Goal: Transaction & Acquisition: Book appointment/travel/reservation

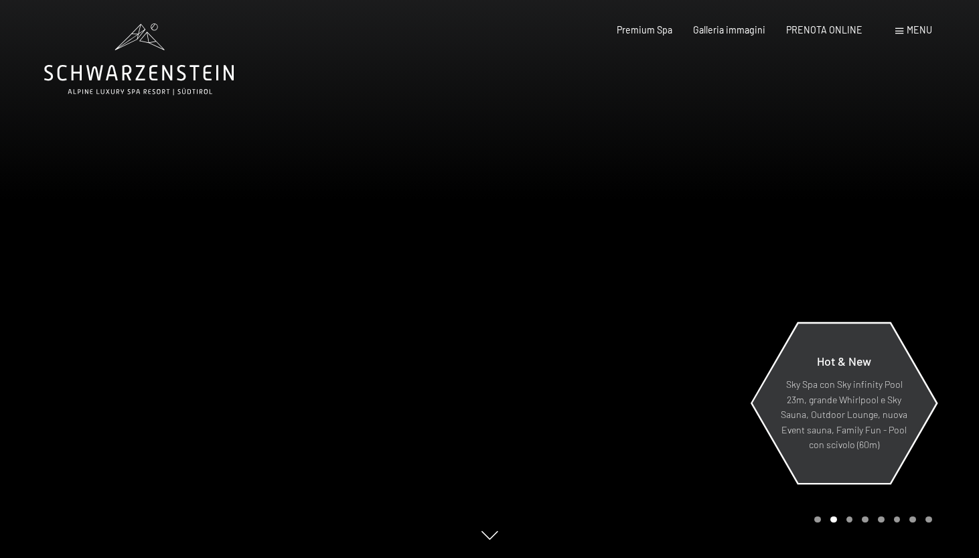
click at [831, 388] on p "Sky Spa con Sky infinity Pool 23m, grande Whirlpool e Sky Sauna, Outdoor Lounge…" at bounding box center [844, 415] width 128 height 76
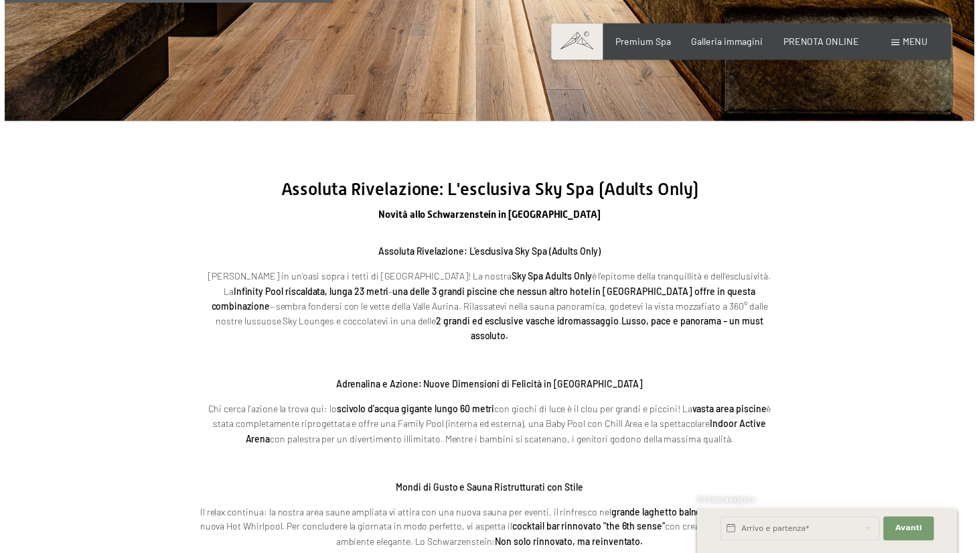
scroll to position [1886, 0]
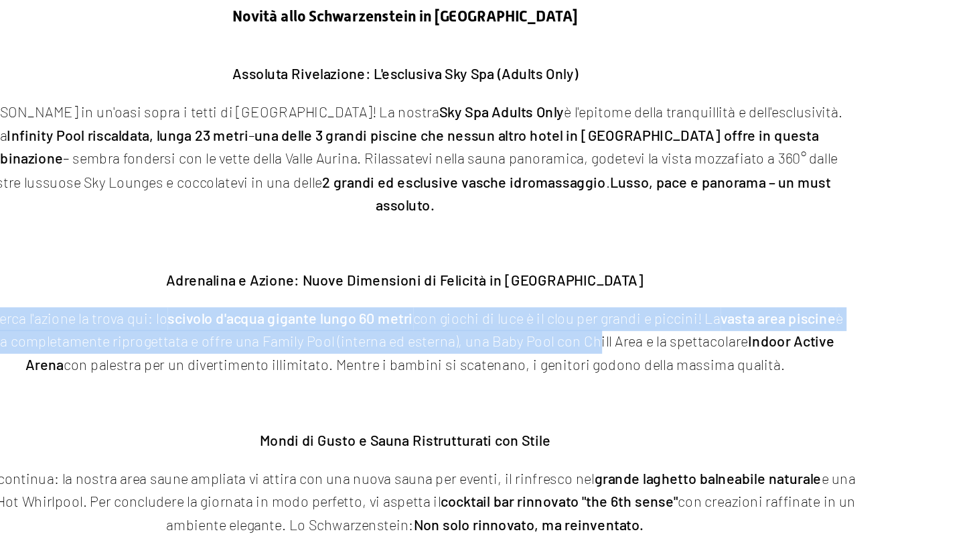
drag, startPoint x: 350, startPoint y: 160, endPoint x: 404, endPoint y: 141, distance: 57.0
click at [404, 147] on div "Assoluta Rivelazione: L'esclusiva Sky Spa (Adults Only) Tuffatevi in un'oasi so…" at bounding box center [489, 300] width 589 height 307
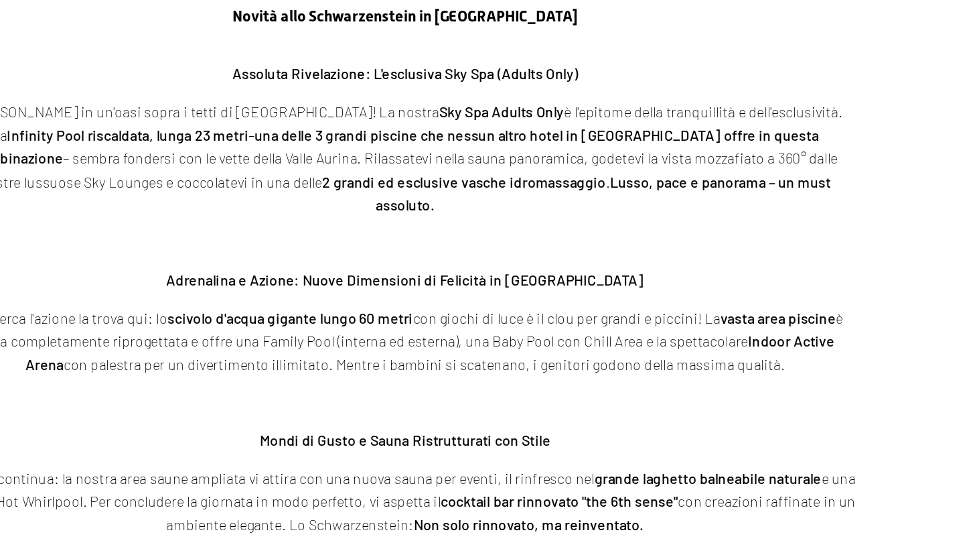
click at [406, 257] on p at bounding box center [489, 264] width 589 height 15
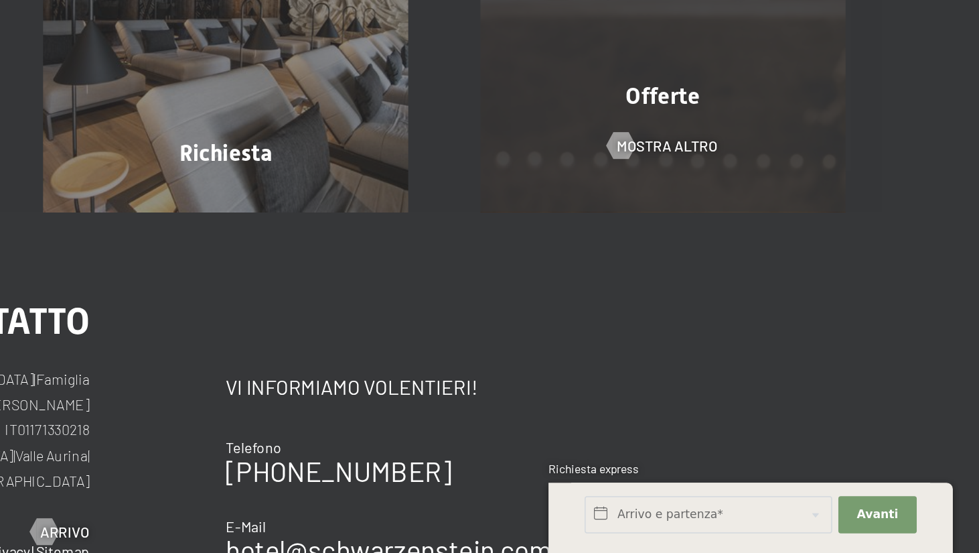
scroll to position [4623, 0]
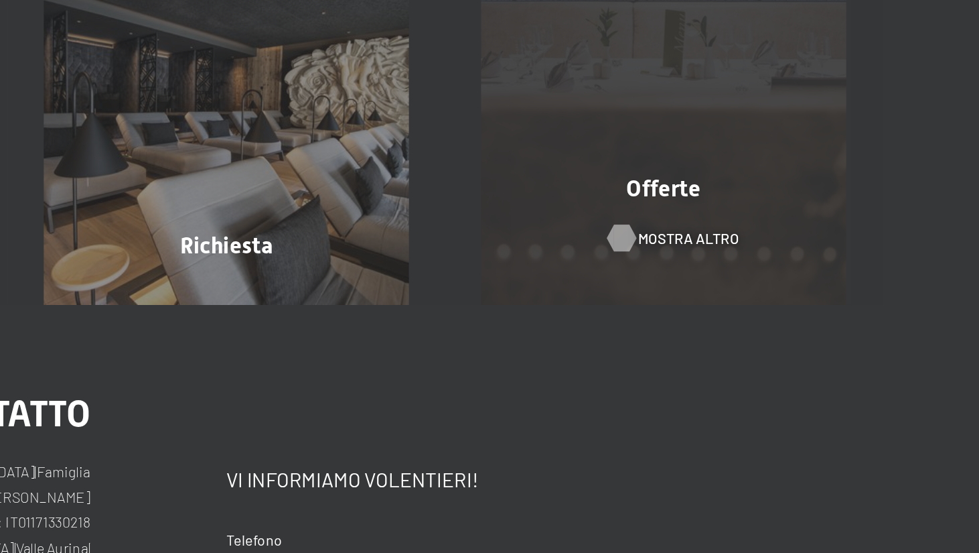
click at [757, 270] on span "mostra altro" at bounding box center [790, 276] width 66 height 13
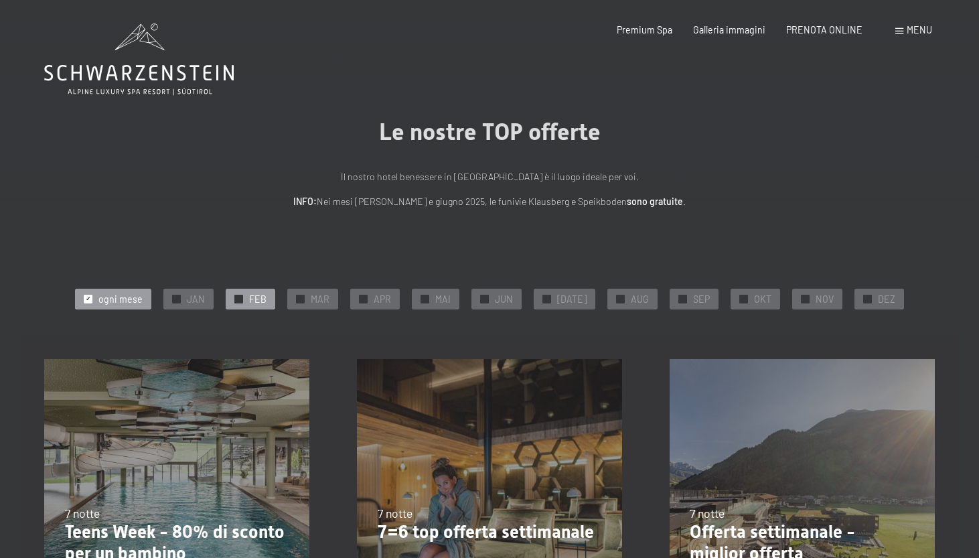
click at [252, 295] on div "✓ FEB" at bounding box center [251, 299] width 50 height 20
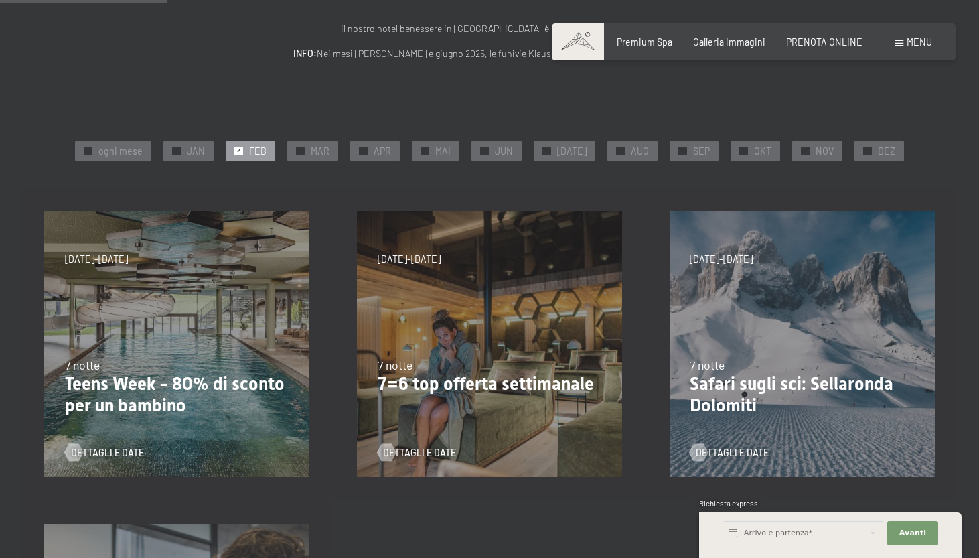
scroll to position [220, 0]
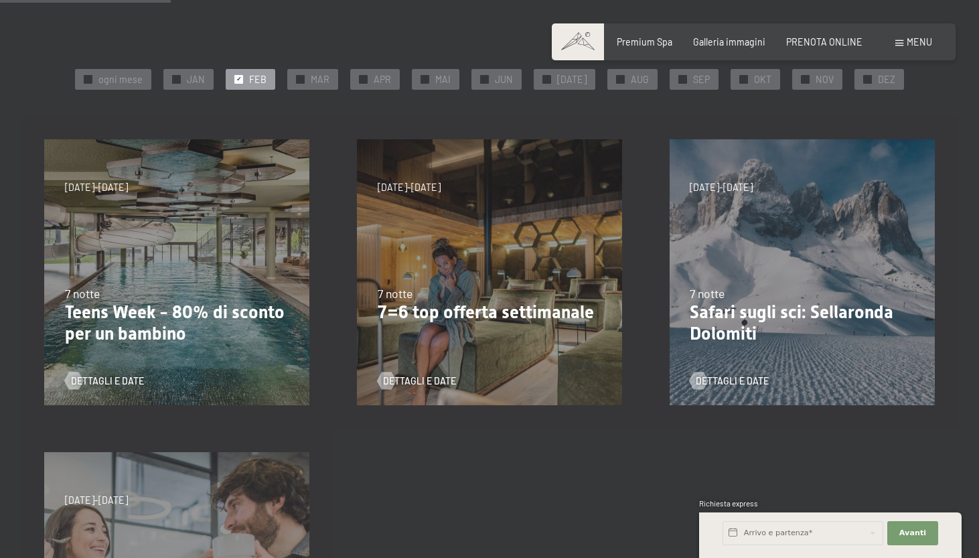
click at [452, 311] on span "Consenso marketing*" at bounding box center [410, 317] width 101 height 13
click at [353, 311] on input "Consenso marketing*" at bounding box center [346, 317] width 13 height 13
checkbox input "false"
click at [431, 380] on span "Dettagli e Date" at bounding box center [433, 380] width 73 height 13
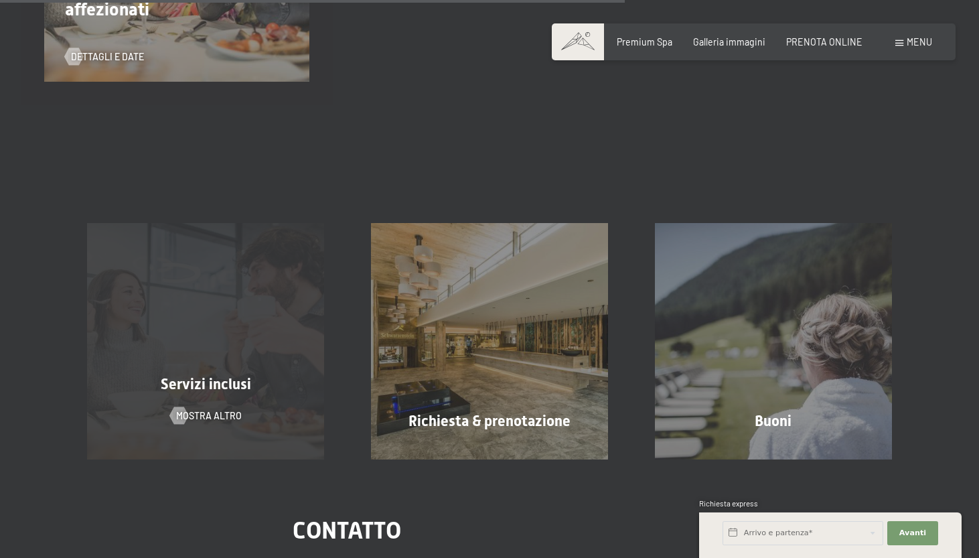
scroll to position [857, 0]
click at [221, 372] on div "Servizi inclusi mostra altro" at bounding box center [206, 340] width 284 height 236
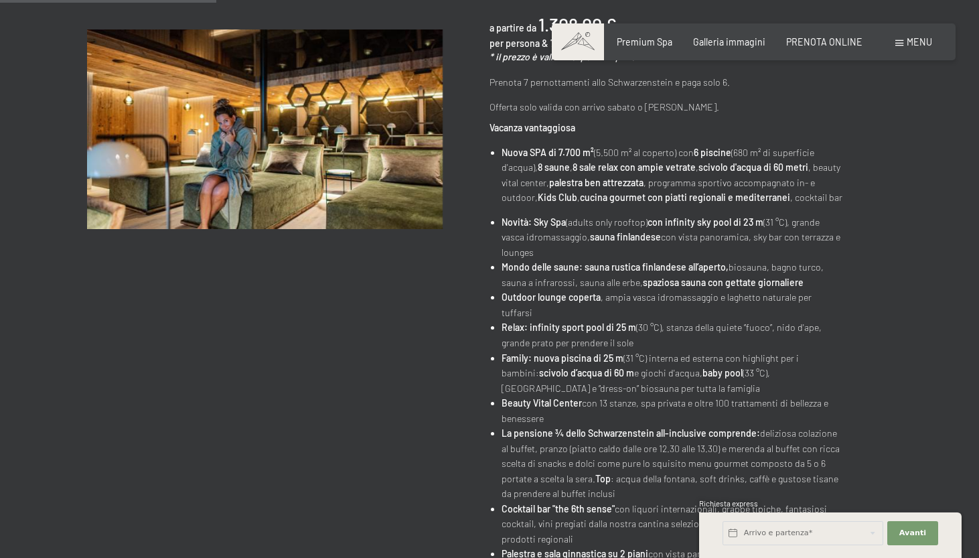
scroll to position [289, 0]
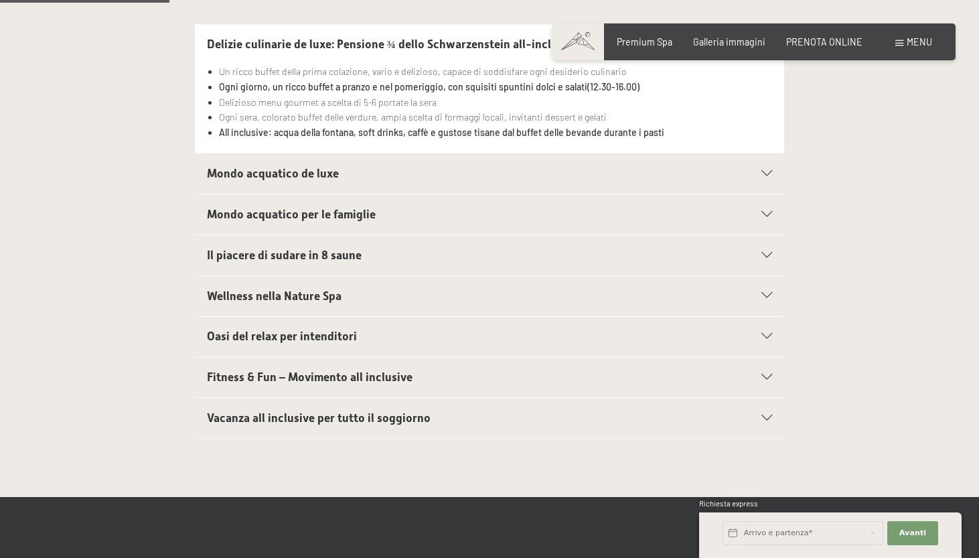
scroll to position [389, 0]
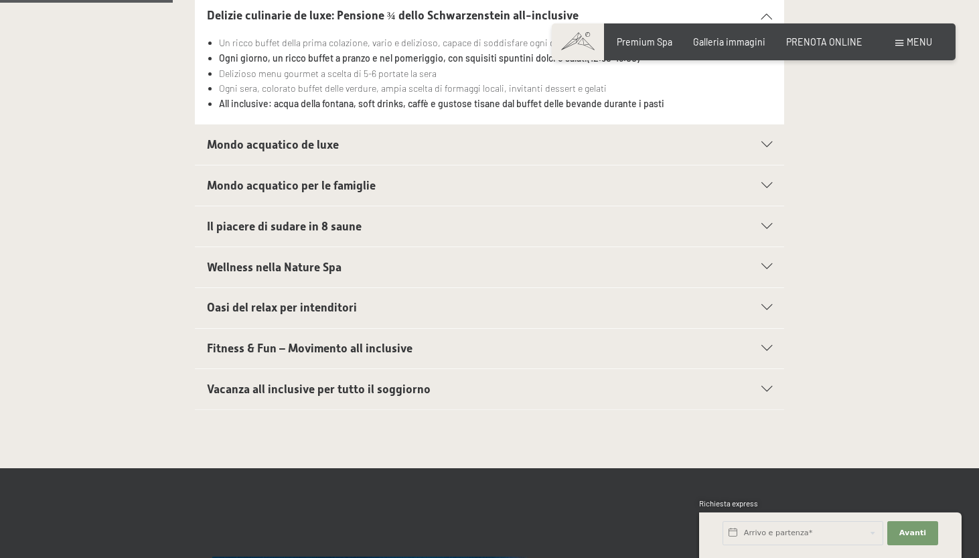
click at [764, 142] on icon at bounding box center [767, 145] width 11 height 6
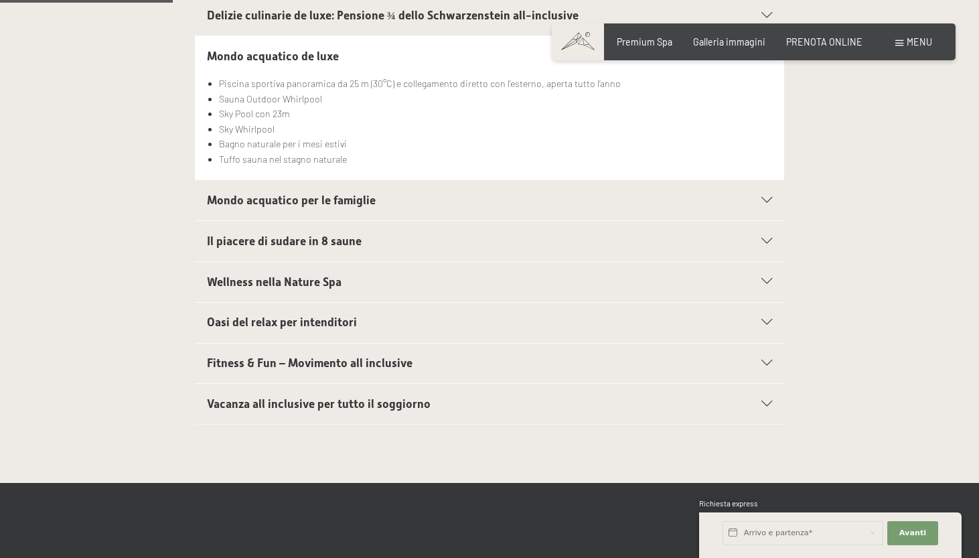
click at [766, 203] on div "Mondo acquatico per le famiglie" at bounding box center [490, 200] width 566 height 40
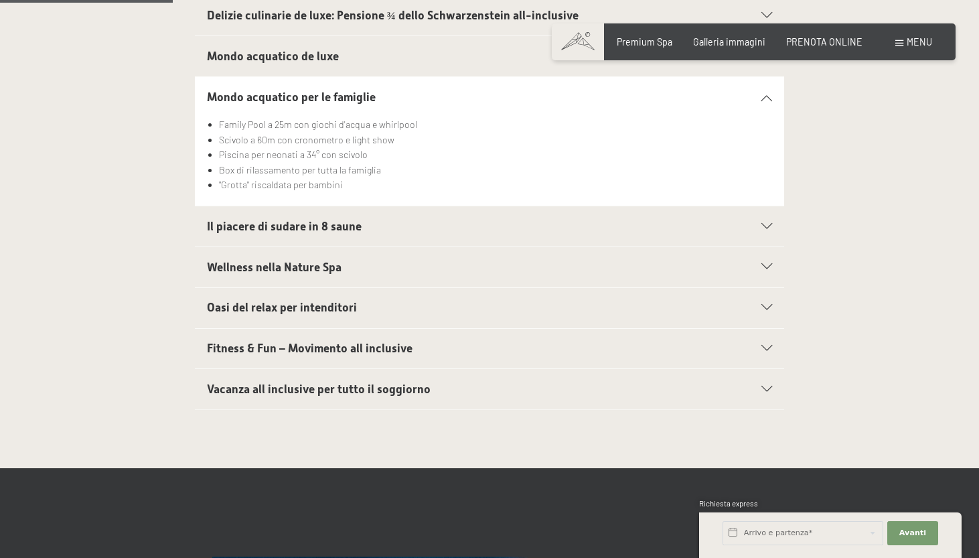
click at [766, 224] on icon at bounding box center [767, 227] width 11 height 6
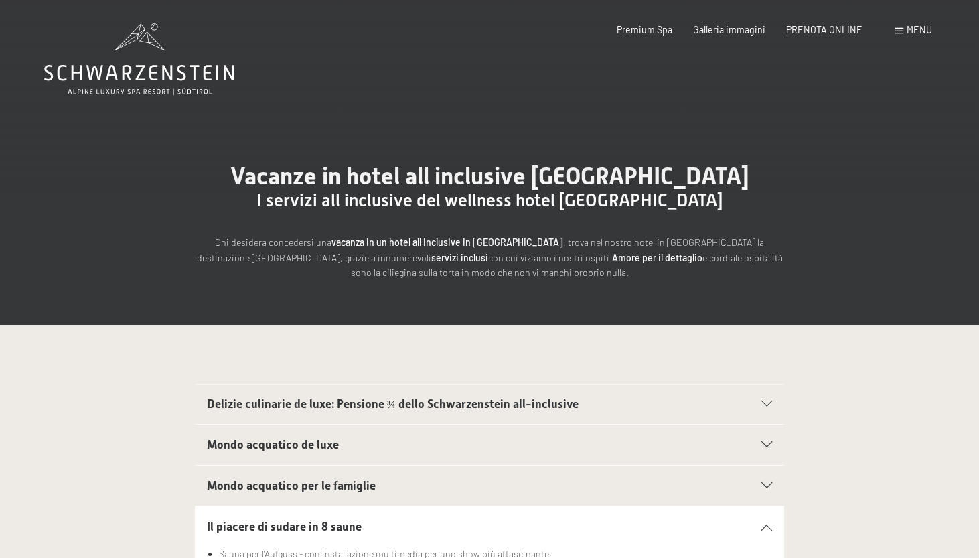
scroll to position [0, 0]
